Goal: Information Seeking & Learning: Check status

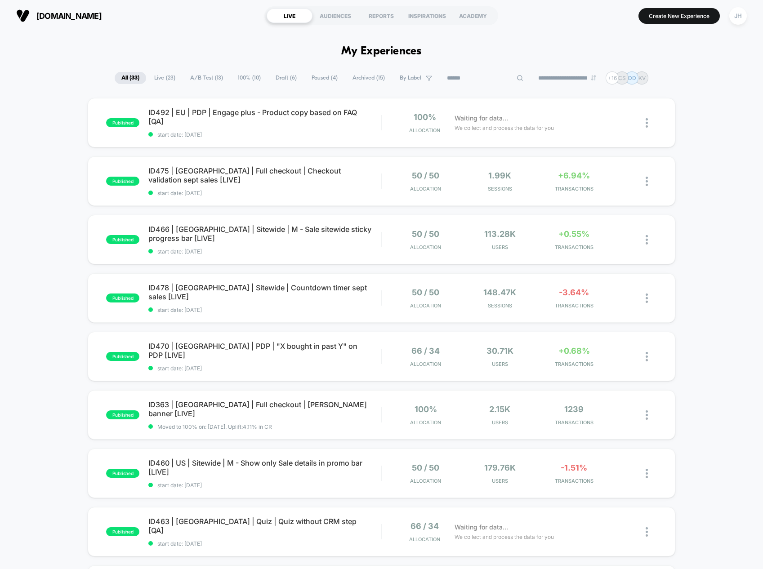
click at [478, 80] on input at bounding box center [485, 78] width 90 height 11
type input "******"
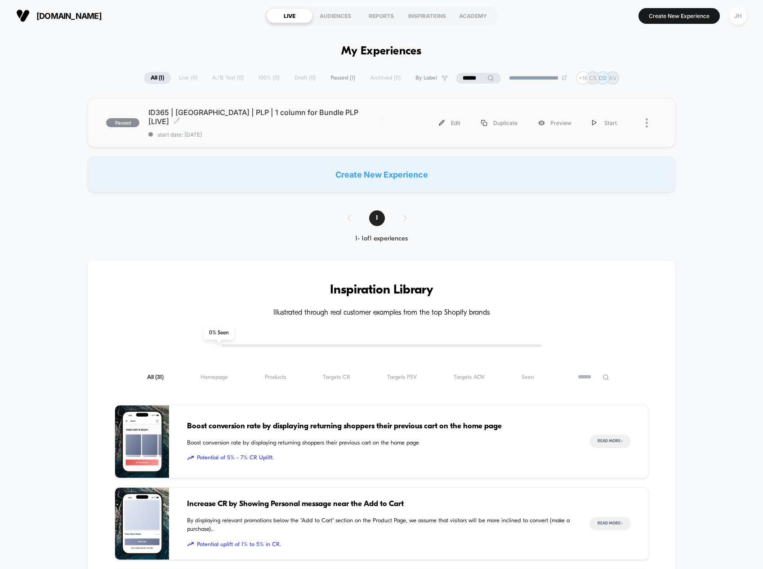
click at [266, 113] on span "ID365 | [GEOGRAPHIC_DATA] | PLP | 1 column for Bundle PLP [LIVE] Click to edit …" at bounding box center [264, 117] width 233 height 18
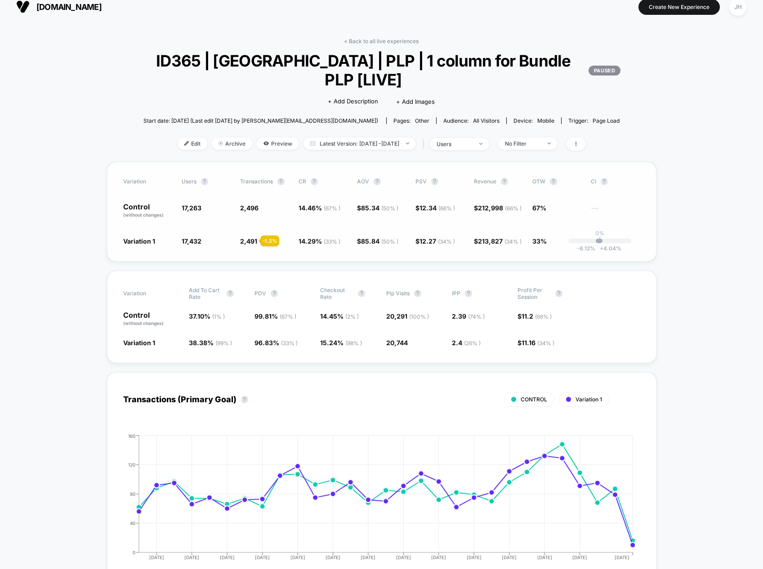
scroll to position [12, 0]
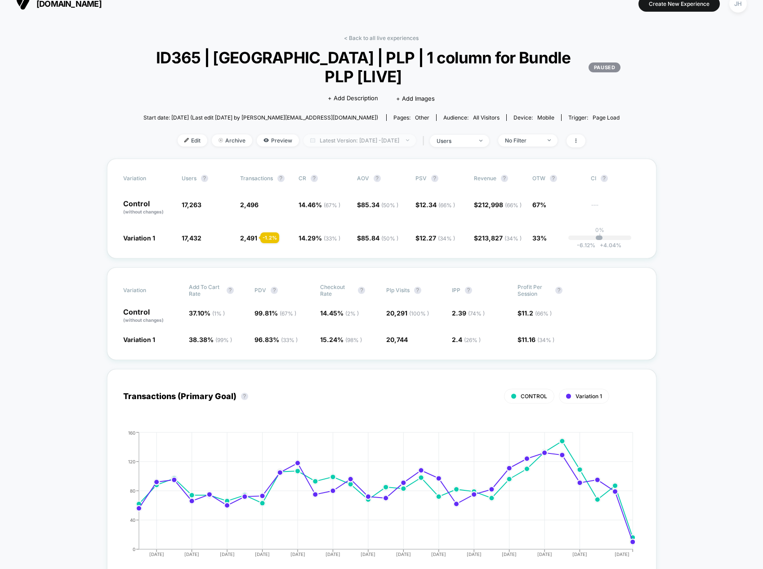
click at [392, 134] on span "Latest Version: [DATE] - [DATE]" at bounding box center [359, 140] width 112 height 12
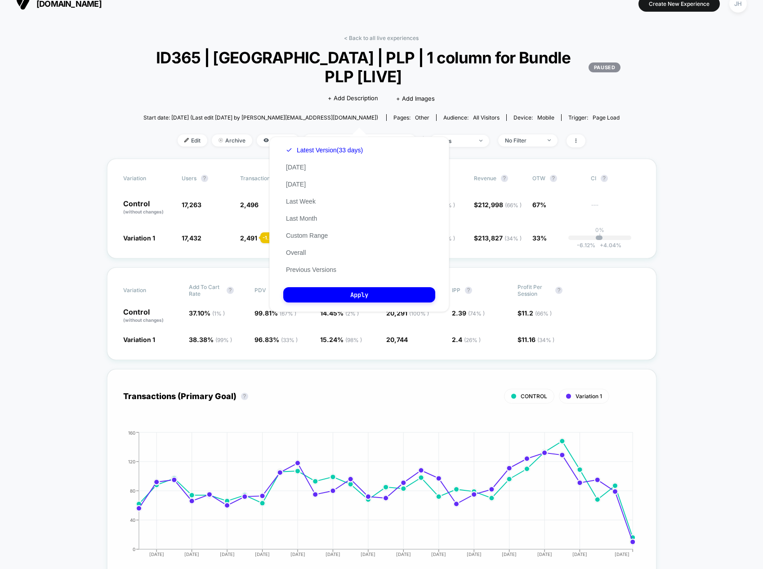
click at [135, 511] on icon "[DATE] [DATE] [DATE] [DATE] [DATE] [DATE] [DATE] [DATE] [DATE] [DATE] [DATE] [D…" at bounding box center [372, 497] width 525 height 135
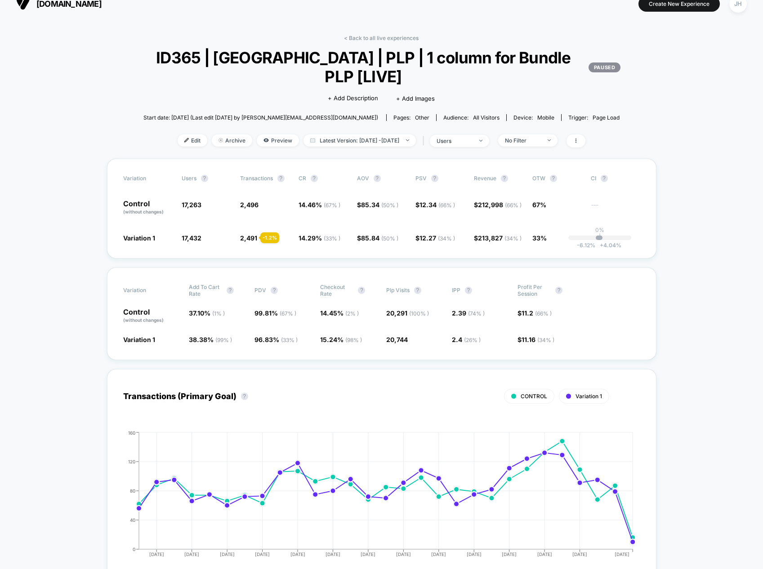
click at [392, 114] on div "< Back to all live experiences ID365 | [GEOGRAPHIC_DATA] | PLP | 1 column for B…" at bounding box center [381, 97] width 531 height 124
click at [391, 134] on span "Latest Version: [DATE] - [DATE]" at bounding box center [359, 140] width 112 height 12
select select "*"
select select "****"
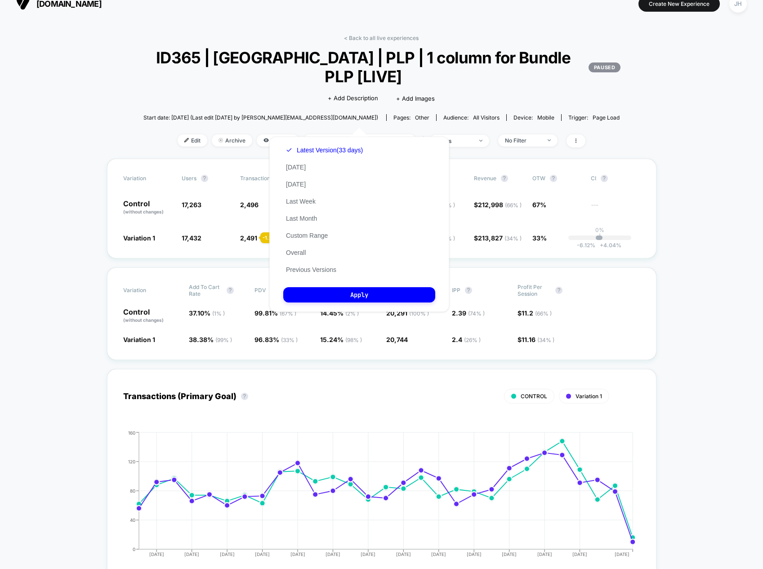
click at [302, 233] on button "Custom Range" at bounding box center [306, 236] width 47 height 8
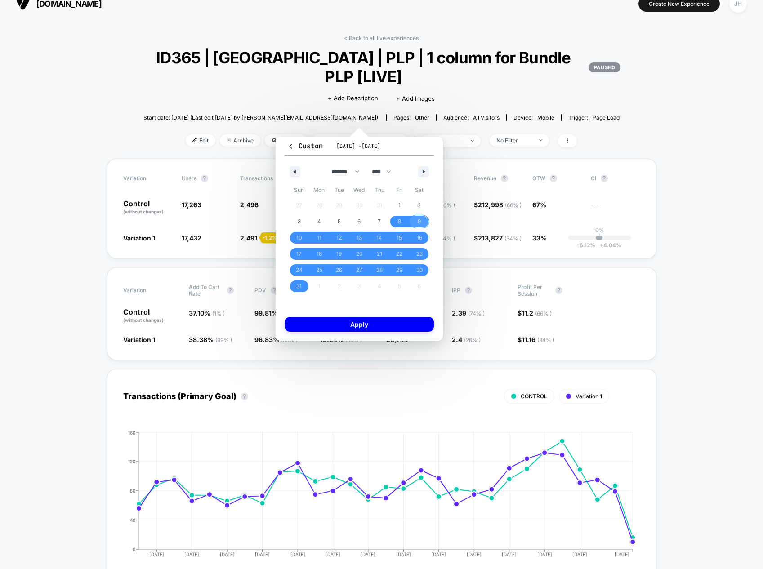
click at [419, 222] on span "9" at bounding box center [419, 222] width 3 height 16
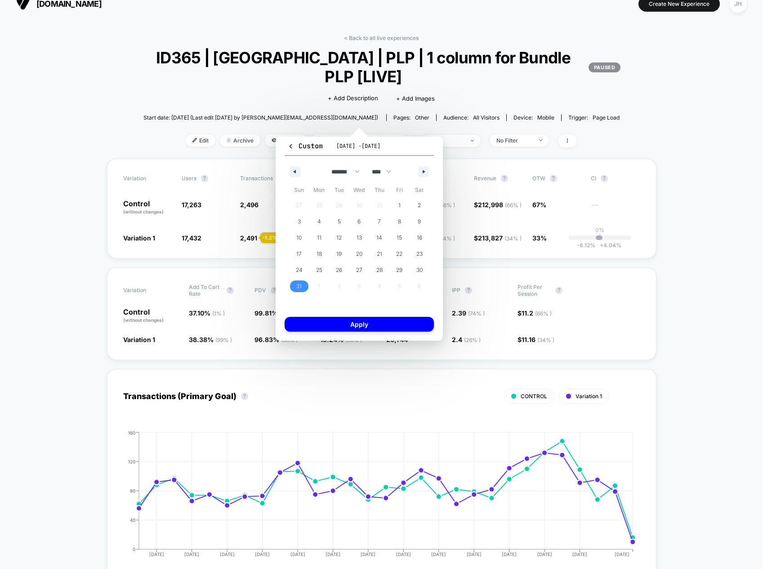
click at [304, 287] on span "31" at bounding box center [299, 287] width 20 height 12
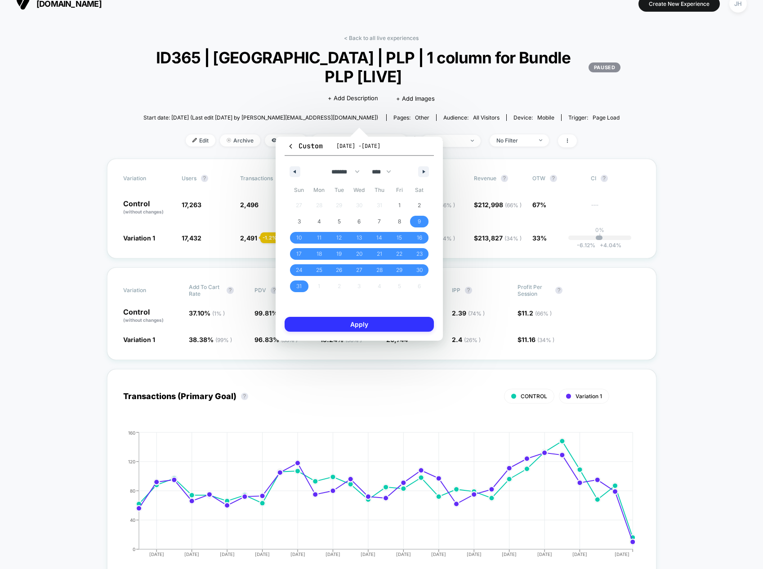
click at [356, 327] on button "Apply" at bounding box center [359, 324] width 149 height 15
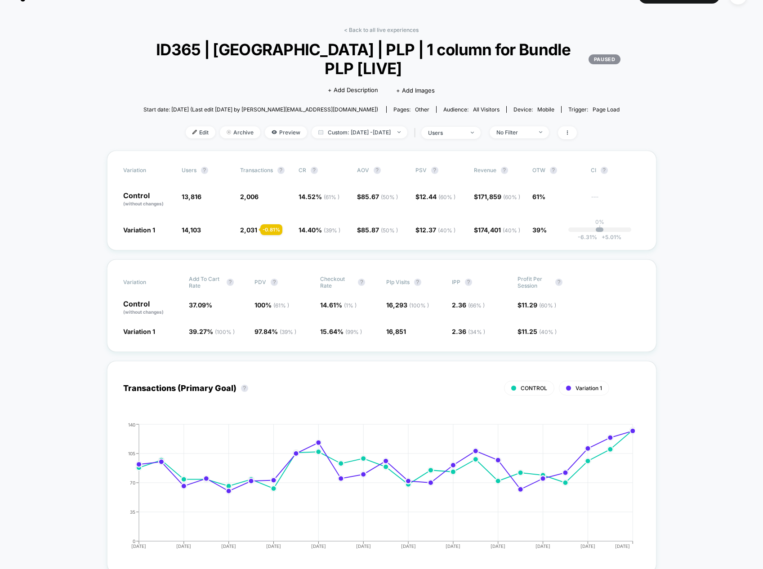
scroll to position [27, 0]
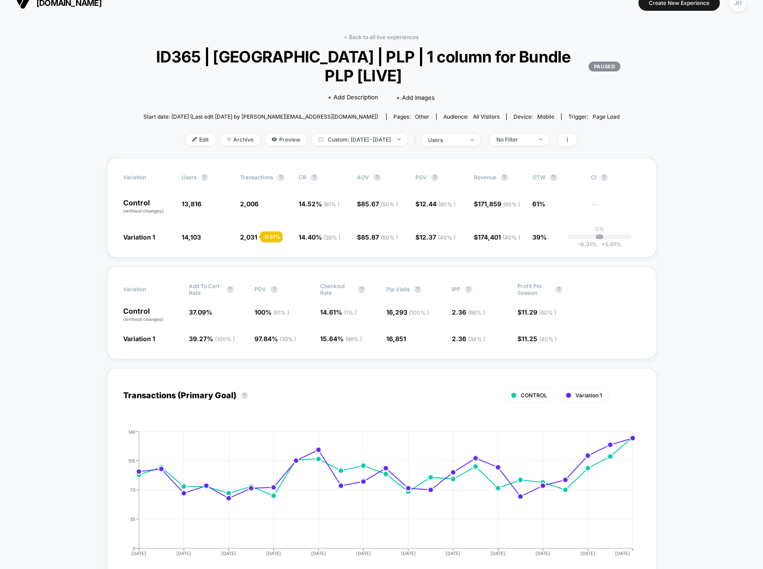
scroll to position [0, 0]
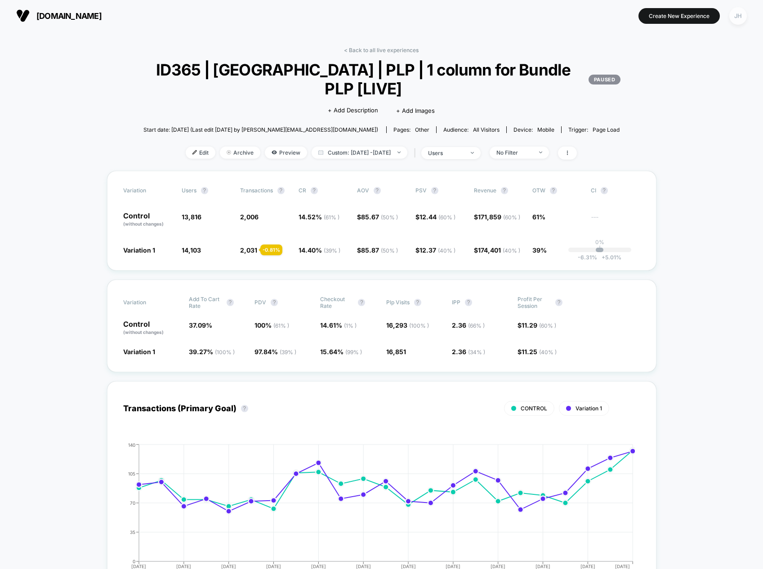
click at [731, 13] on div "JH" at bounding box center [738, 16] width 18 height 18
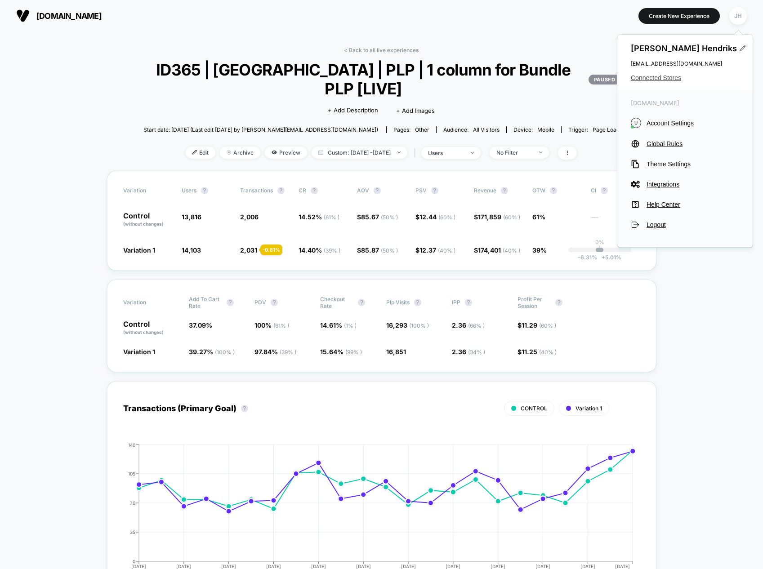
click at [666, 76] on span "Connected Stores" at bounding box center [685, 77] width 108 height 7
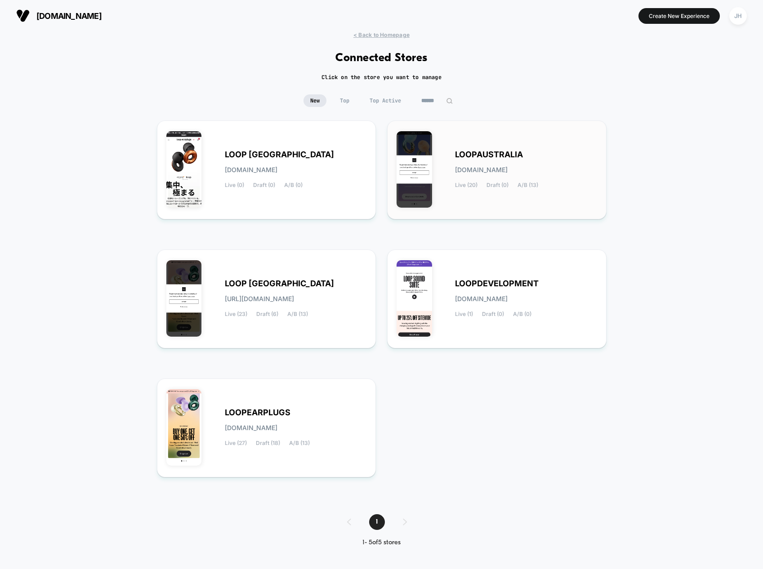
click at [481, 177] on div "LOOPAUSTRALIA [DOMAIN_NAME] Live (20) Draft (0) A/B (13)" at bounding box center [526, 169] width 142 height 37
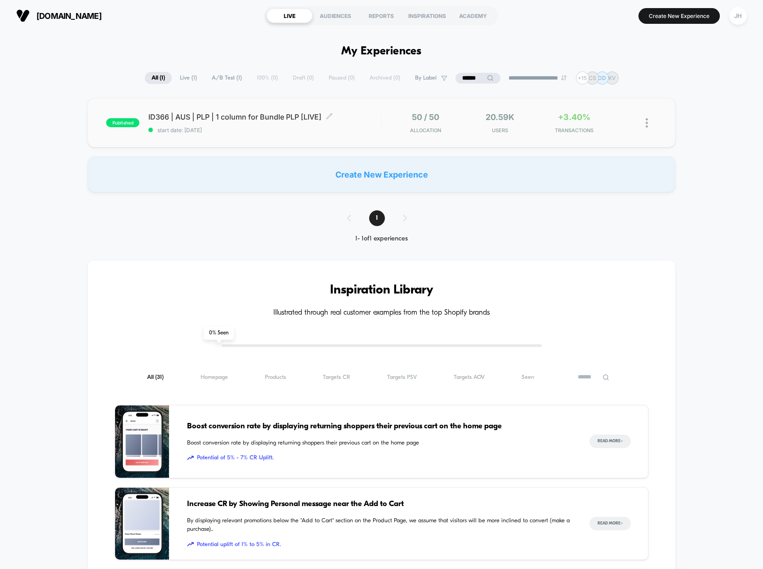
click at [288, 116] on span "ID366 | AUS | PLP | 1 column for Bundle PLP [LIVE] Click to edit experience det…" at bounding box center [264, 116] width 233 height 9
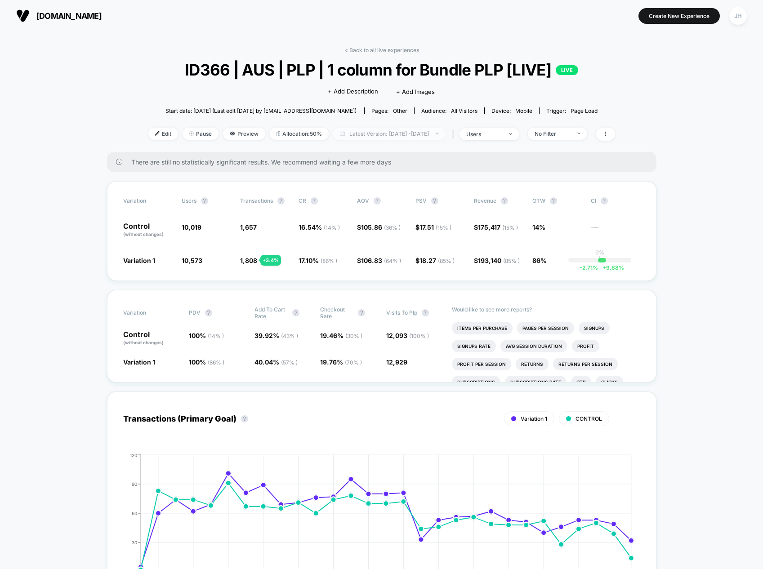
click at [429, 137] on span "Latest Version: [DATE] - [DATE]" at bounding box center [389, 134] width 112 height 12
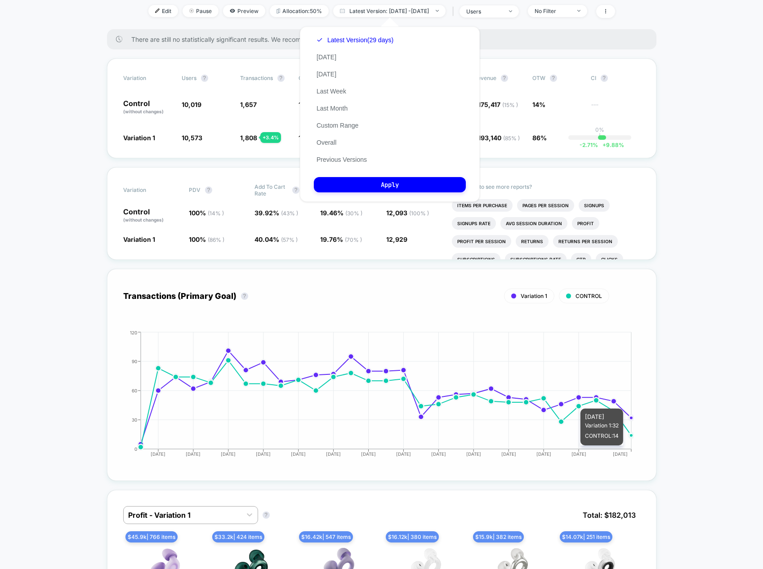
scroll to position [122, 0]
click at [629, 409] on icon "[DATE] [DATE] [DATE] [DATE] [DATE] [DATE] [DATE] [DATE] [DATE] [DATE] [DATE] [D…" at bounding box center [372, 397] width 522 height 135
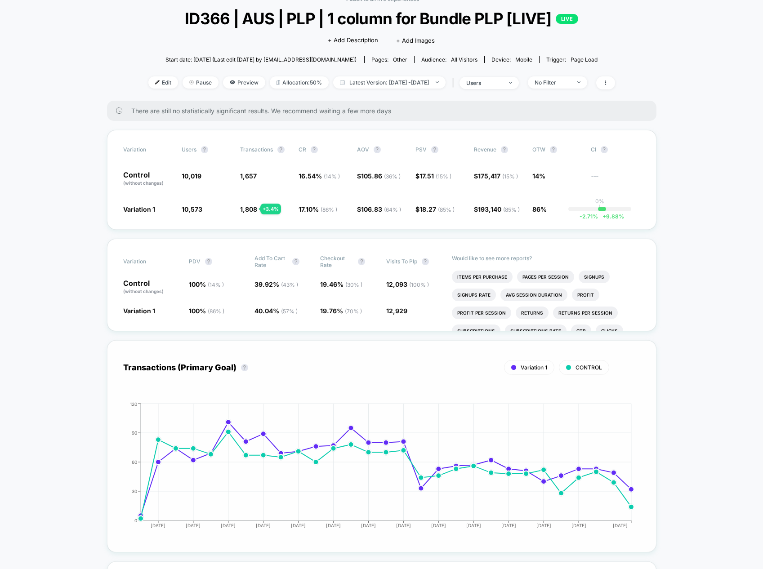
scroll to position [61, 0]
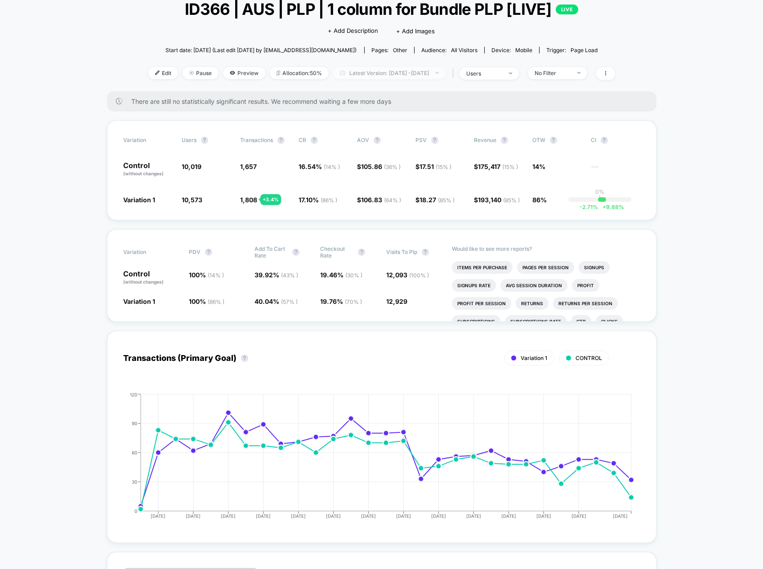
click at [411, 71] on span "Latest Version: [DATE] - [DATE]" at bounding box center [389, 73] width 112 height 12
select select "*"
select select "****"
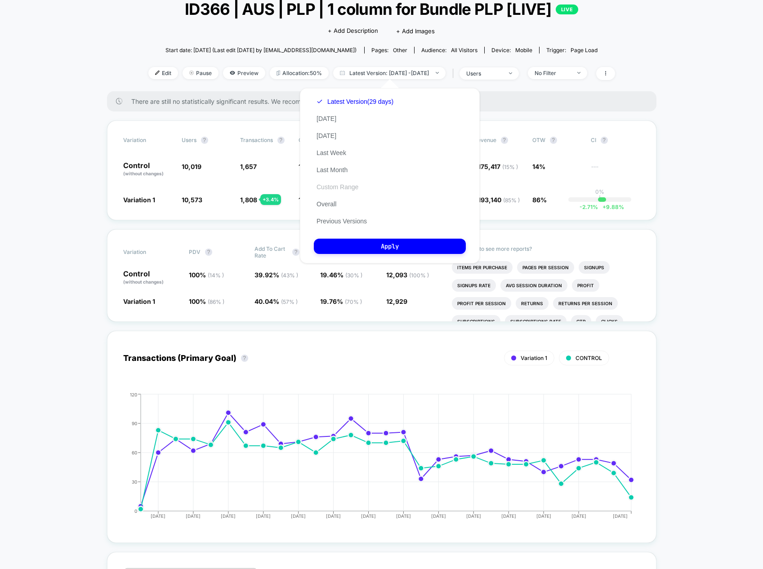
click at [342, 187] on button "Custom Range" at bounding box center [337, 187] width 47 height 8
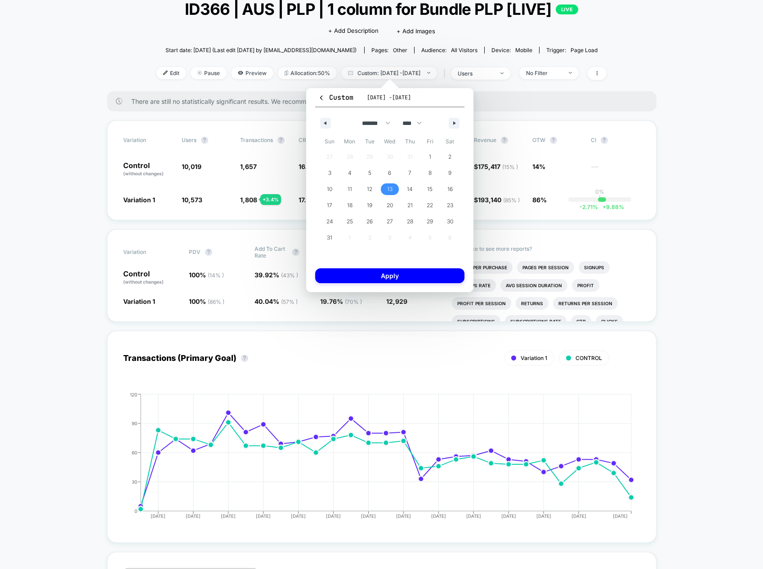
click at [388, 189] on span "13" at bounding box center [389, 189] width 5 height 16
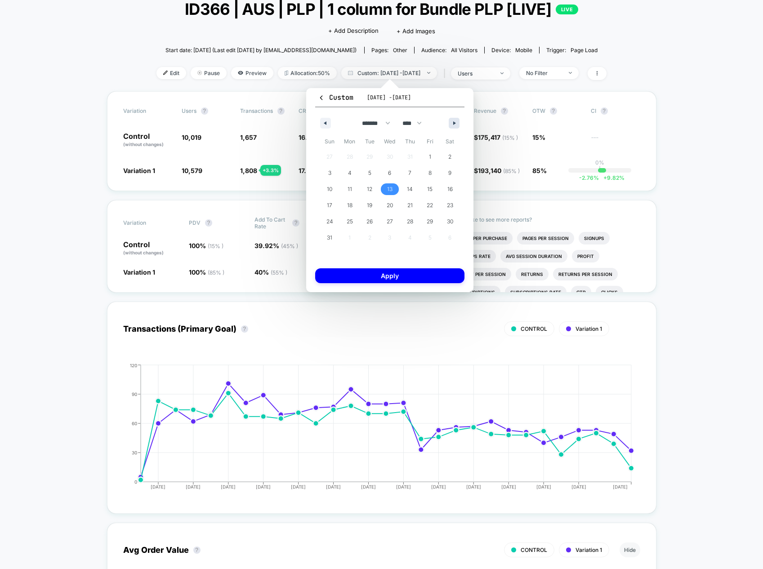
click at [454, 120] on button "button" at bounding box center [454, 123] width 11 height 11
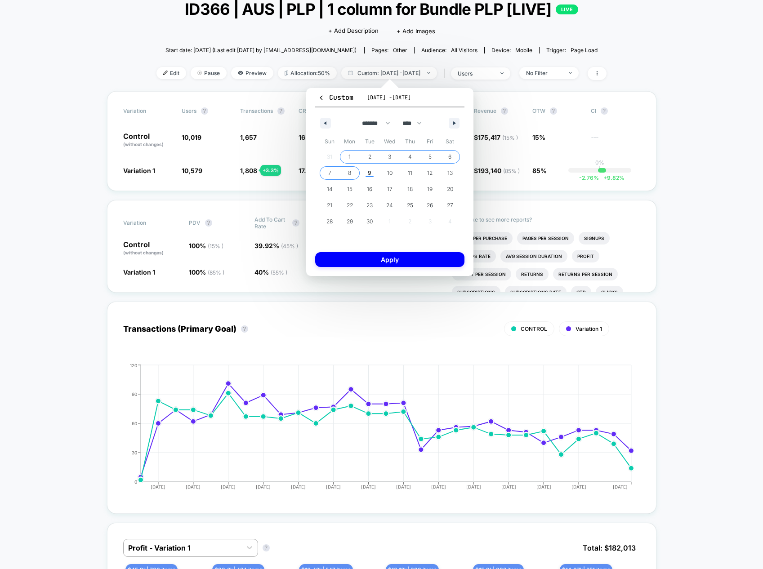
click at [348, 173] on span "8" at bounding box center [349, 173] width 3 height 16
select select "*"
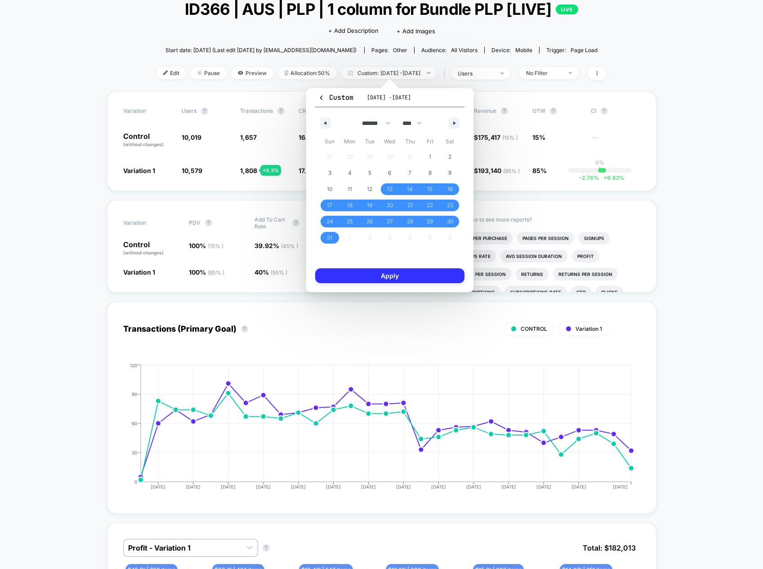
click at [415, 276] on button "Apply" at bounding box center [389, 275] width 149 height 15
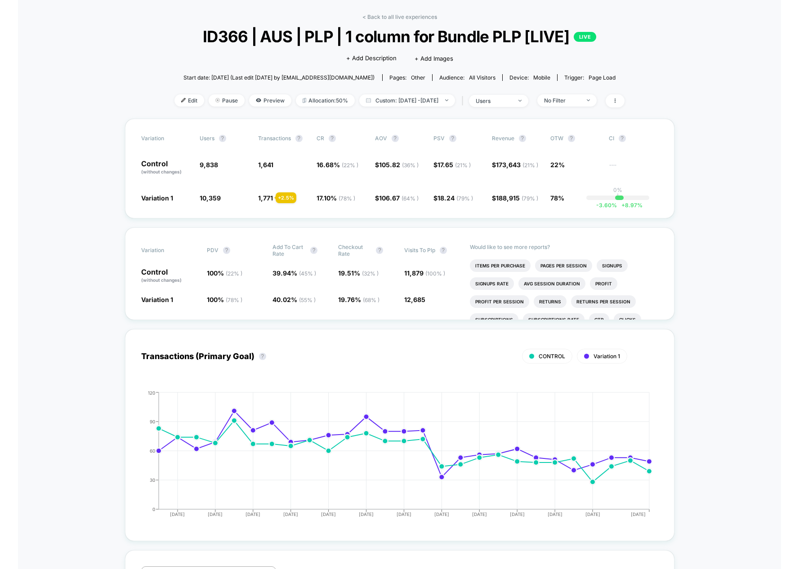
scroll to position [28, 0]
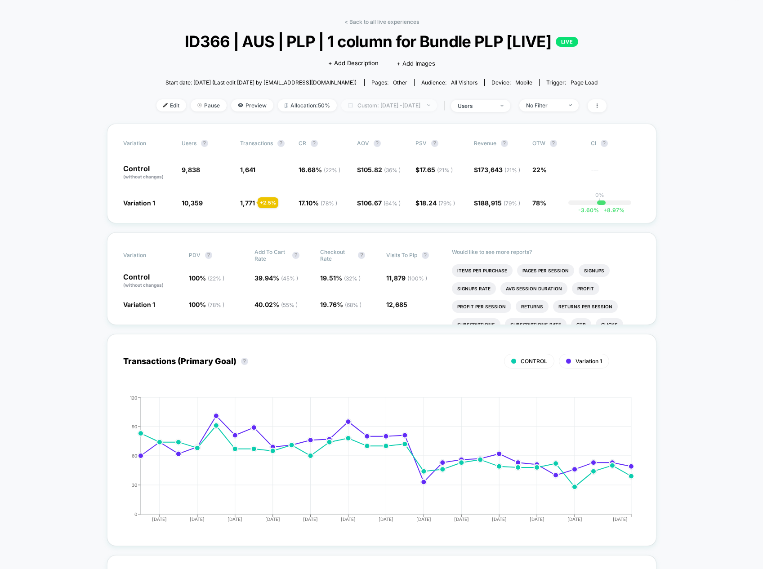
click at [411, 105] on span "Custom: [DATE] - [DATE]" at bounding box center [389, 105] width 96 height 12
select select "*"
select select "****"
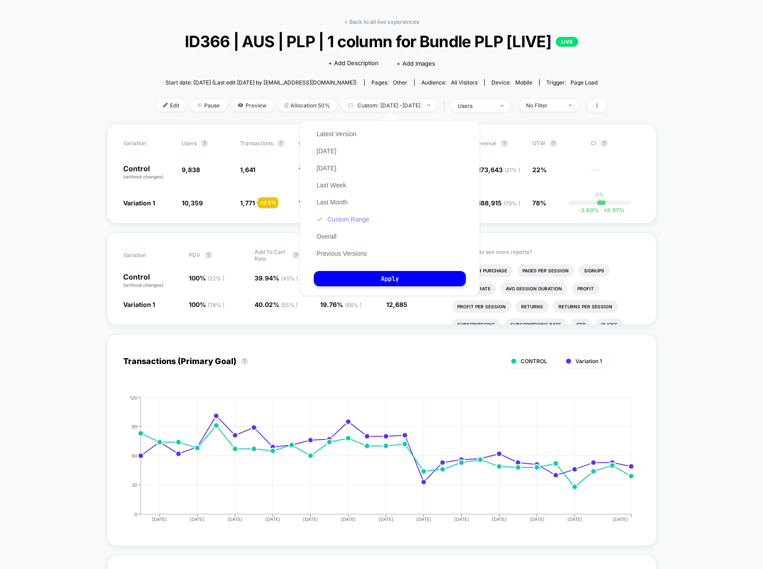
click at [350, 223] on button "Custom Range" at bounding box center [343, 219] width 58 height 8
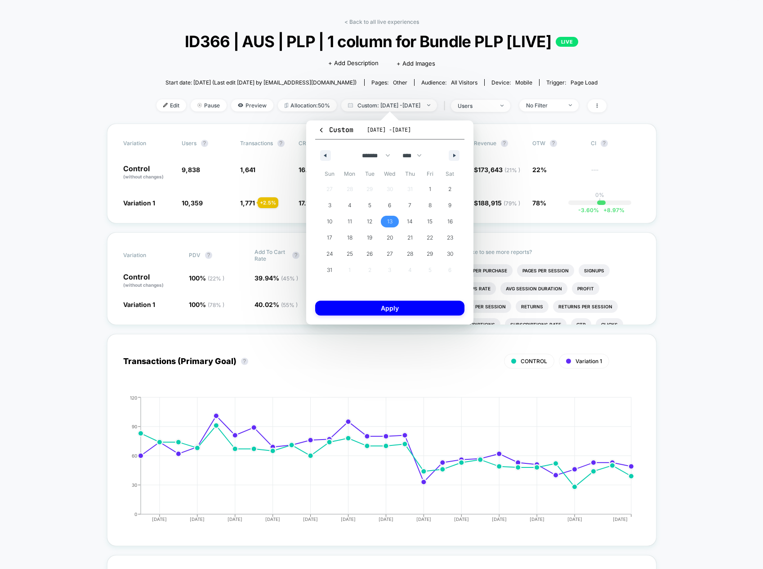
click at [391, 222] on span "13" at bounding box center [389, 222] width 5 height 16
click at [455, 155] on icon "button" at bounding box center [455, 156] width 4 height 4
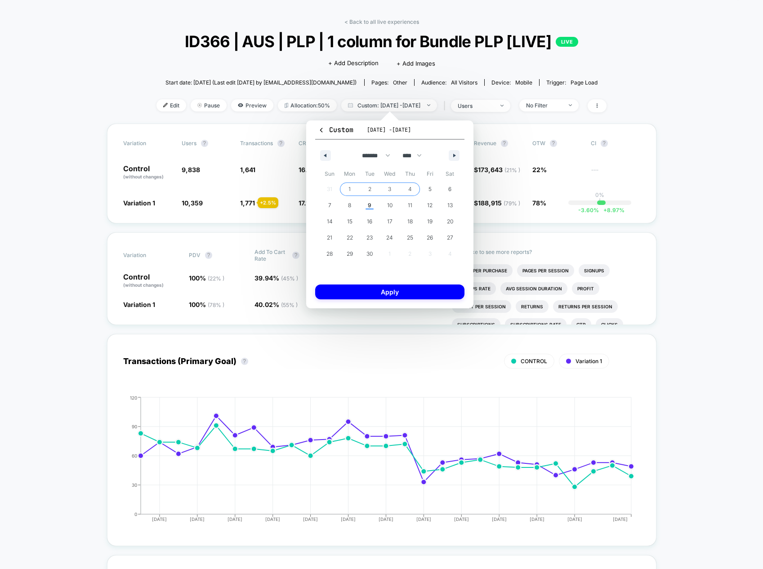
click at [409, 188] on span "4" at bounding box center [410, 189] width 4 height 16
select select "*"
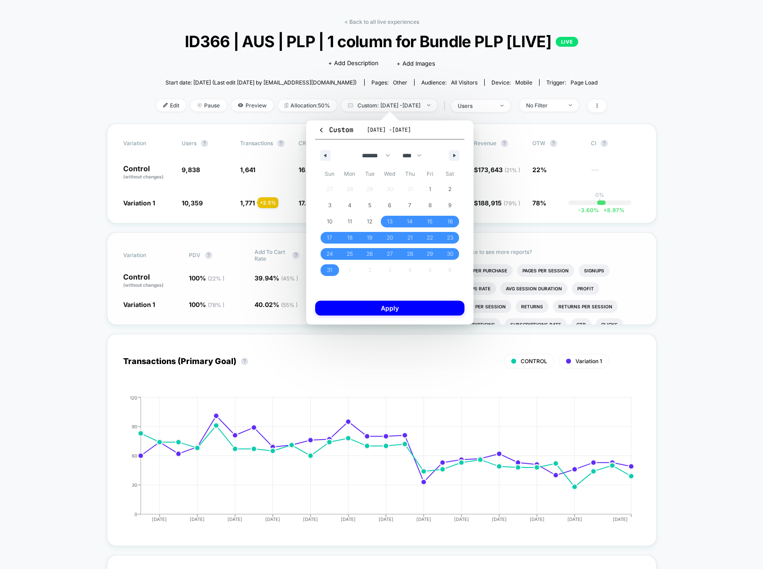
drag, startPoint x: 388, startPoint y: 303, endPoint x: 422, endPoint y: 309, distance: 35.2
click at [388, 303] on button "Apply" at bounding box center [389, 308] width 149 height 15
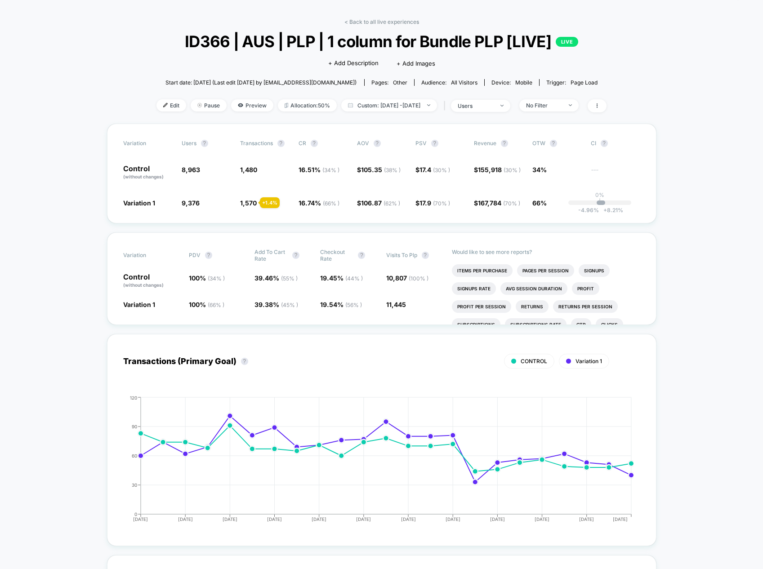
click at [413, 110] on span "Custom: [DATE] - [DATE]" at bounding box center [389, 105] width 96 height 12
select select "*"
select select "****"
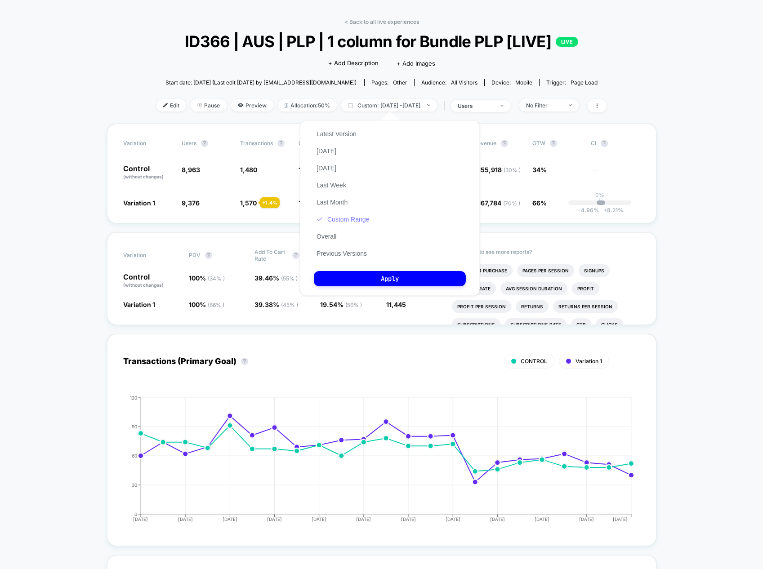
click at [340, 220] on button "Custom Range" at bounding box center [343, 219] width 58 height 8
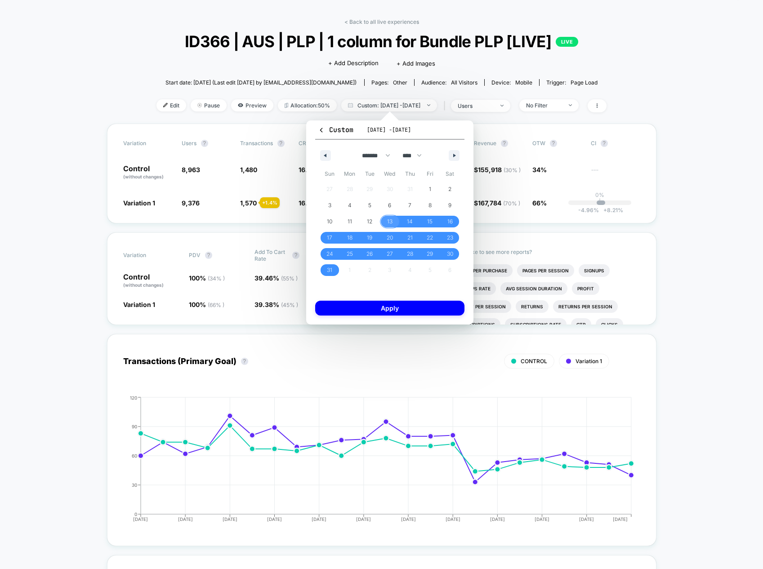
click at [391, 223] on span "13" at bounding box center [389, 222] width 5 height 16
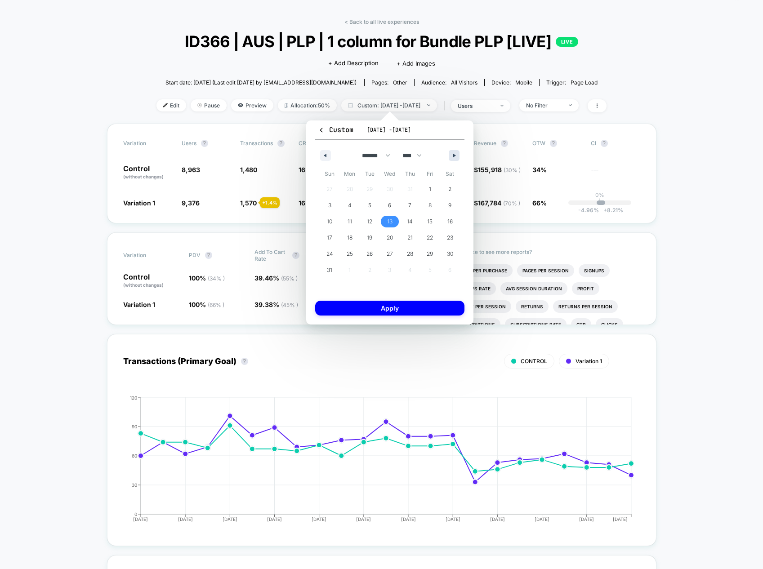
click at [453, 152] on button "button" at bounding box center [454, 155] width 11 height 11
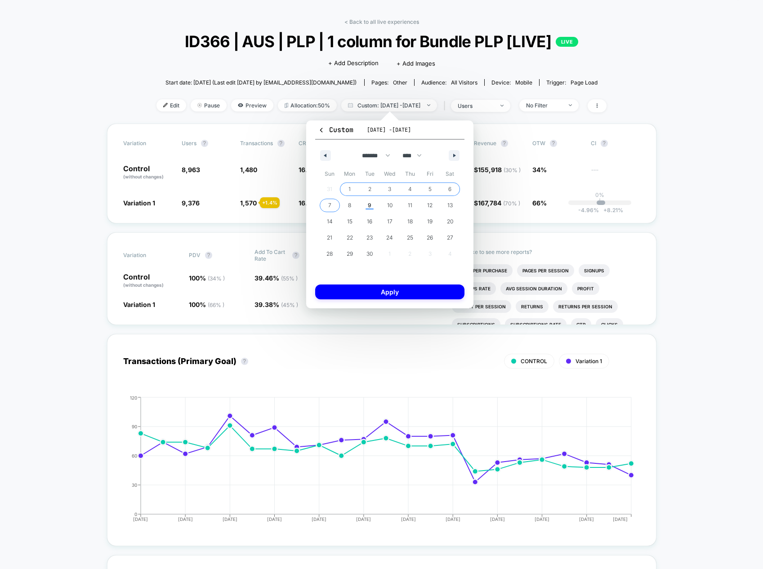
click at [325, 206] on span "7" at bounding box center [330, 206] width 20 height 12
select select "*"
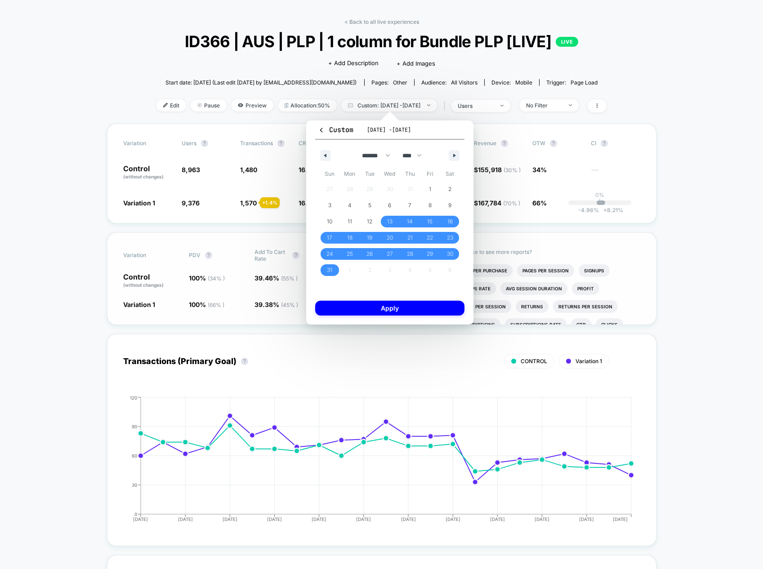
click at [413, 307] on button "Apply" at bounding box center [389, 308] width 149 height 15
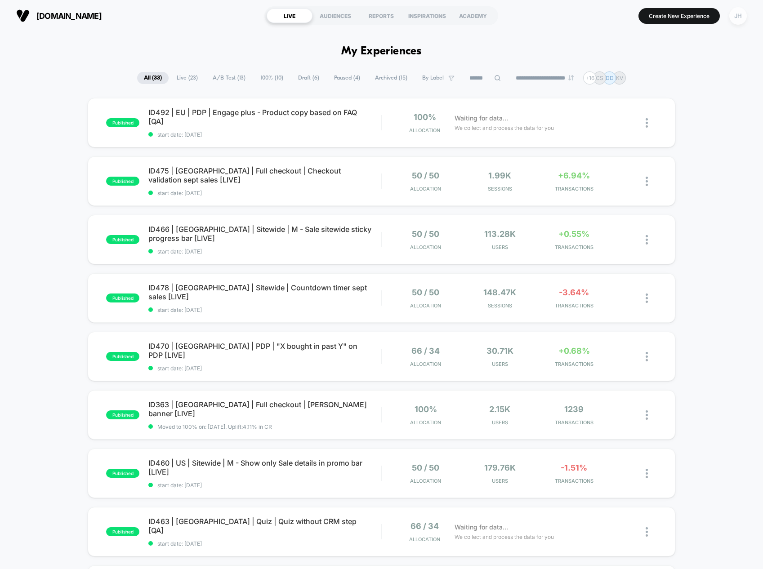
drag, startPoint x: 739, startPoint y: 15, endPoint x: 738, endPoint y: 23, distance: 7.7
click at [739, 15] on div "JH" at bounding box center [738, 16] width 18 height 18
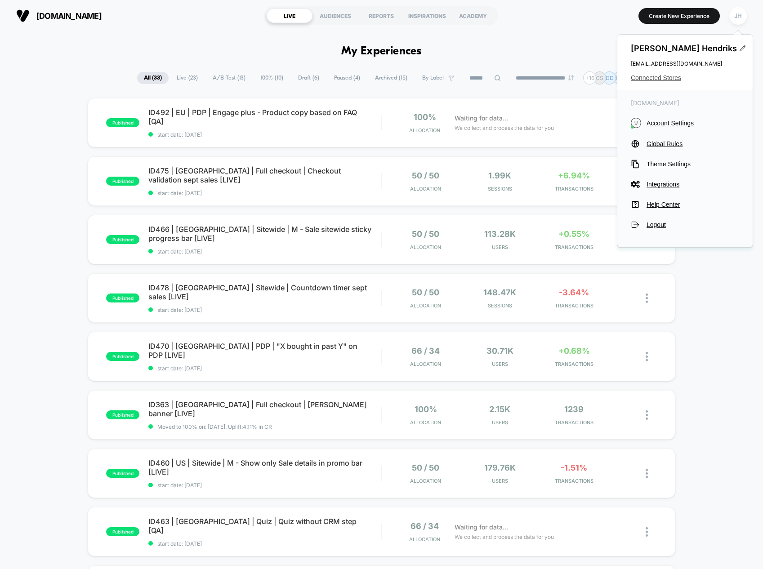
click at [658, 79] on span "Connected Stores" at bounding box center [685, 77] width 108 height 7
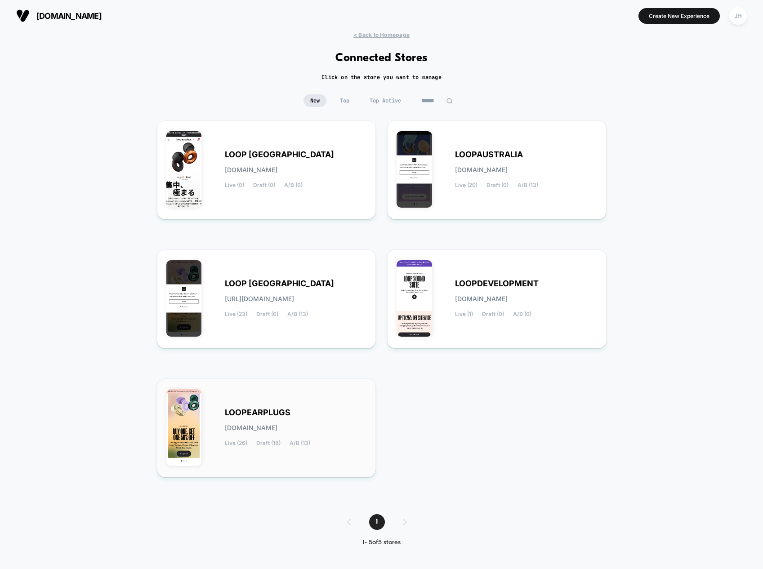
click at [257, 410] on span "LOOPEARPLUGS" at bounding box center [258, 413] width 66 height 6
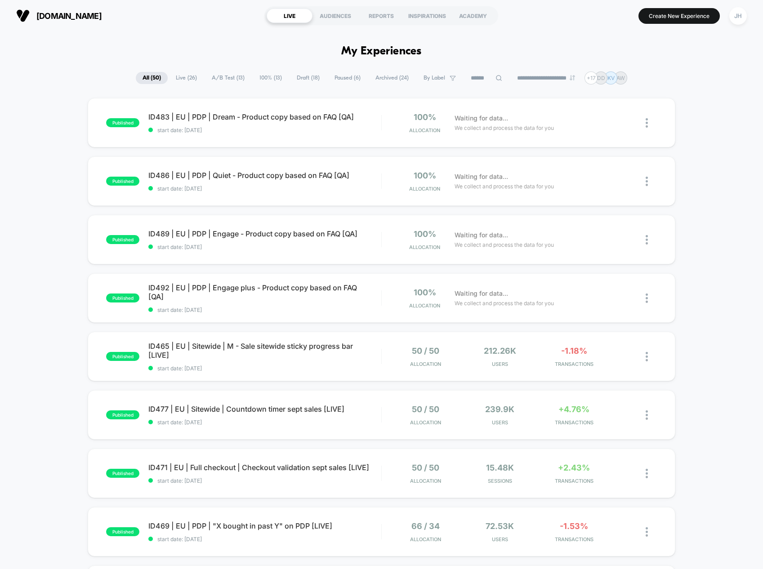
click at [474, 83] on input at bounding box center [486, 78] width 45 height 11
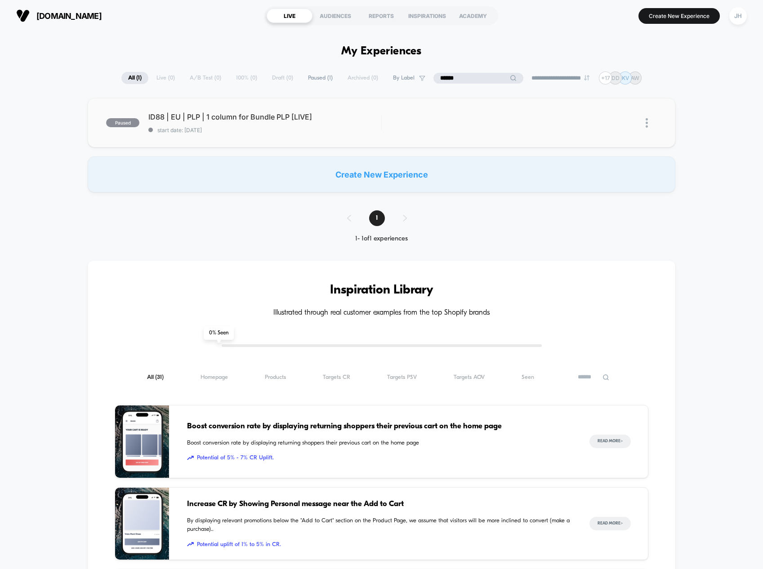
type input "******"
click at [248, 119] on span "ID88 | EU | PLP | 1 column for Bundle PLP [LIVE] Click to edit experience detai…" at bounding box center [264, 116] width 233 height 9
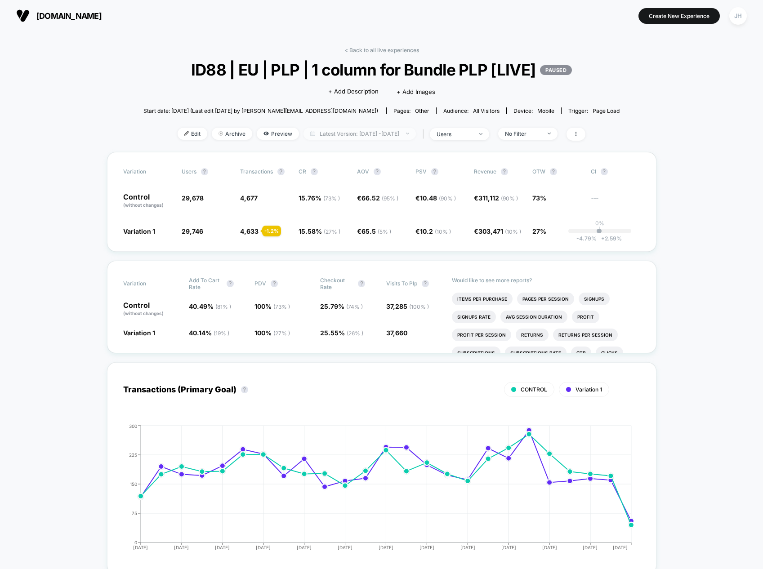
click at [393, 135] on span "Latest Version: [DATE] - [DATE]" at bounding box center [359, 134] width 112 height 12
select select "*"
select select "****"
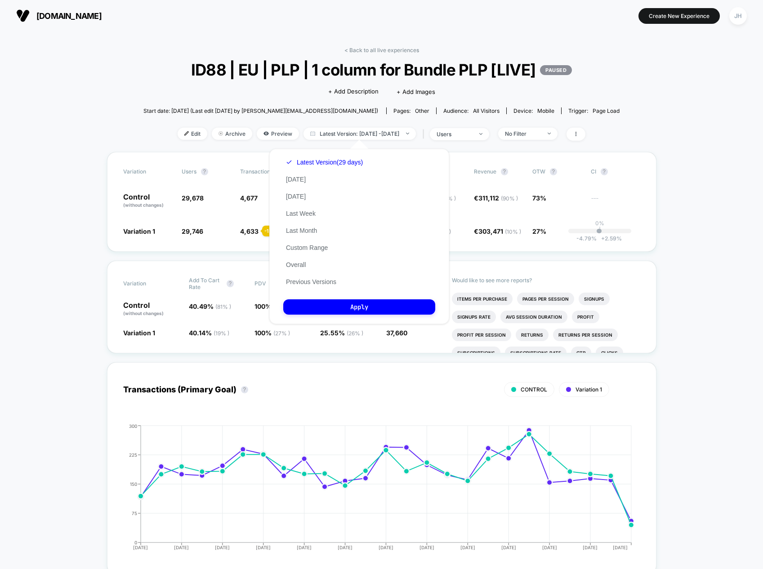
drag, startPoint x: 301, startPoint y: 249, endPoint x: 311, endPoint y: 249, distance: 9.5
click at [301, 249] on button "Custom Range" at bounding box center [306, 248] width 47 height 8
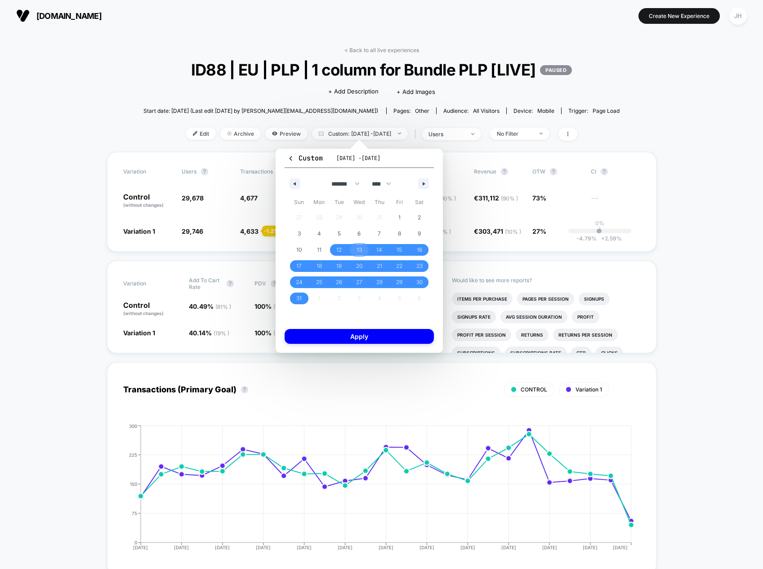
click at [358, 251] on span "13" at bounding box center [358, 250] width 5 height 16
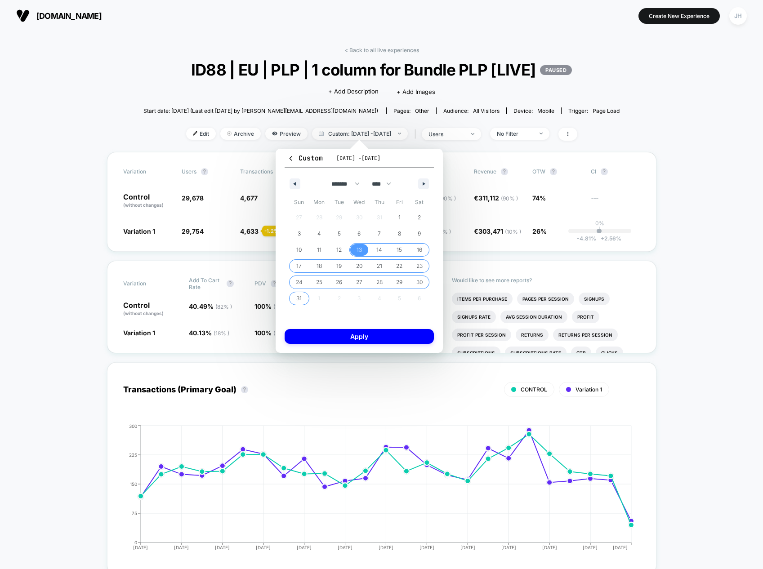
click at [300, 297] on span "31" at bounding box center [298, 298] width 5 height 16
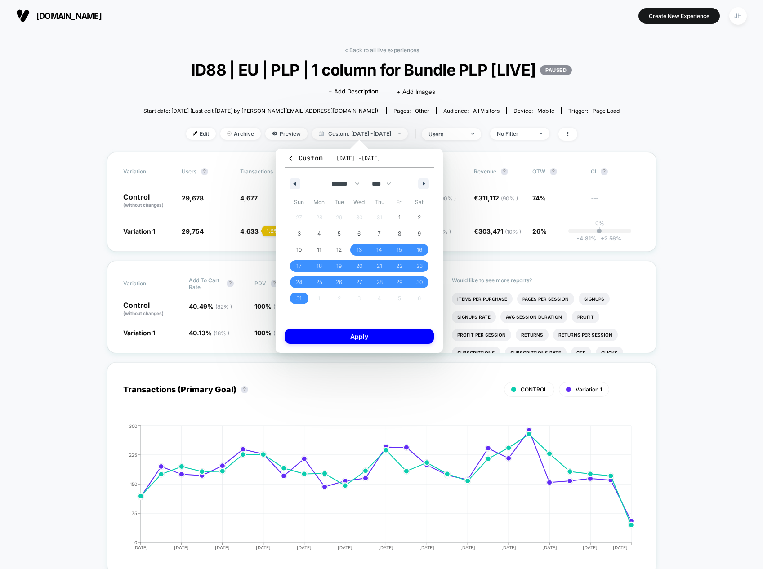
click at [373, 344] on div "Custom Aug 12, 2025 - Sep 9, 2025 ******* ******** ***** ***** *** **** **** **…" at bounding box center [359, 251] width 167 height 204
click at [375, 338] on button "Apply" at bounding box center [359, 336] width 149 height 15
